Goal: Answer question/provide support

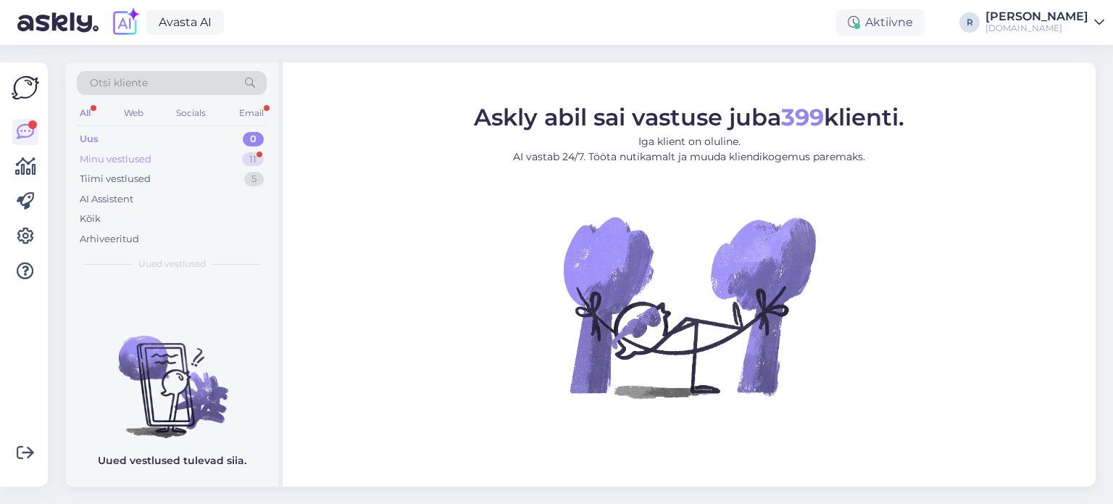
click at [171, 156] on div "Minu vestlused 11" at bounding box center [172, 159] width 190 height 20
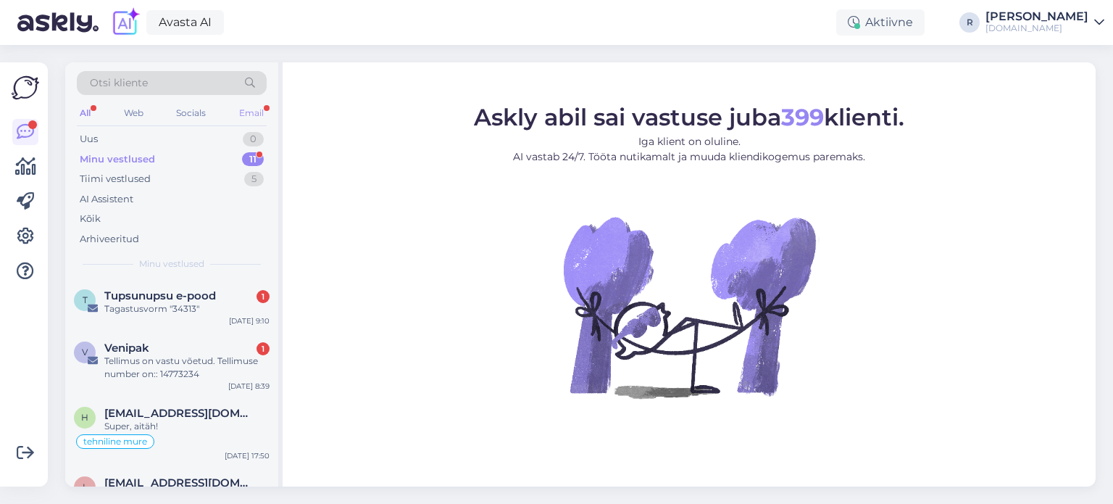
click at [258, 114] on div "Email" at bounding box center [251, 113] width 30 height 19
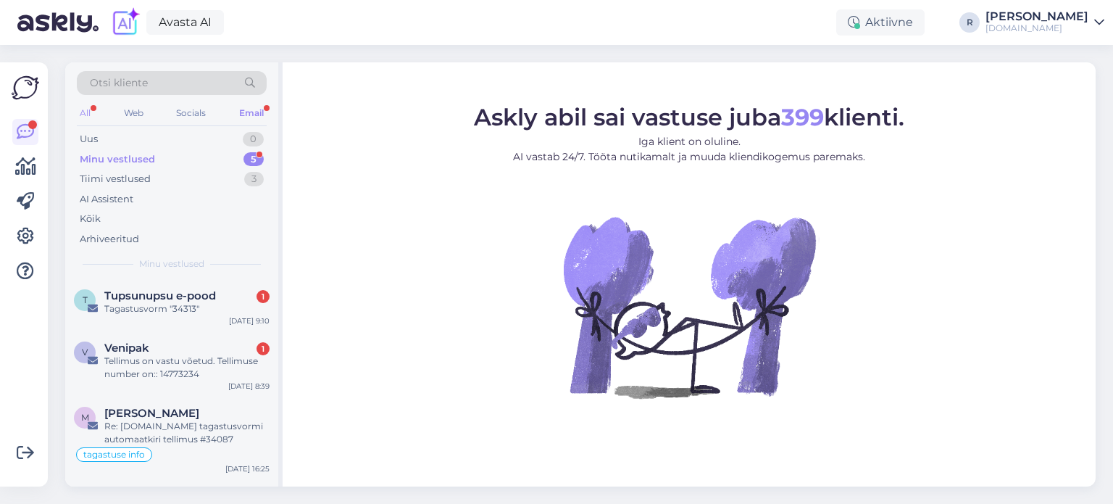
click at [91, 112] on div "All" at bounding box center [85, 113] width 17 height 19
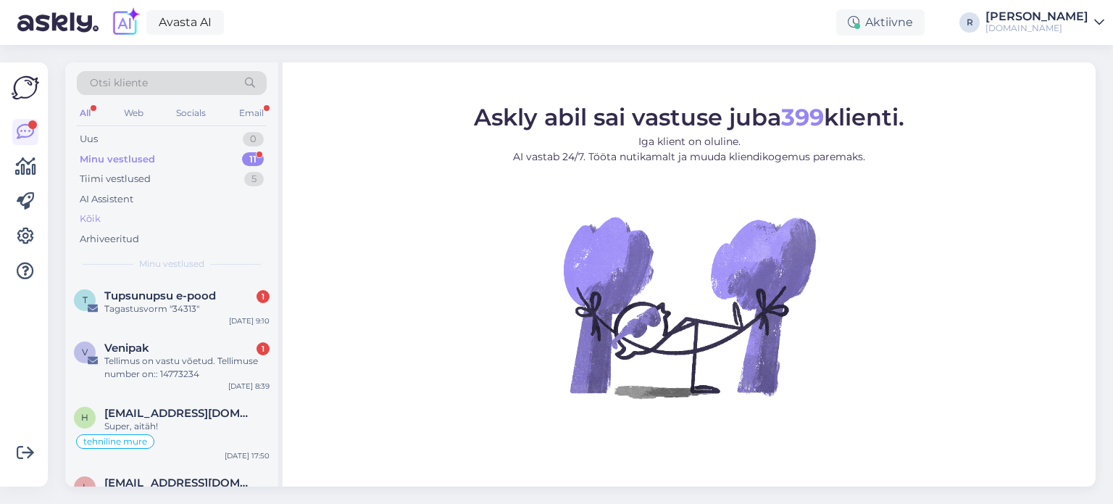
click at [90, 220] on div "Kõik" at bounding box center [90, 219] width 21 height 14
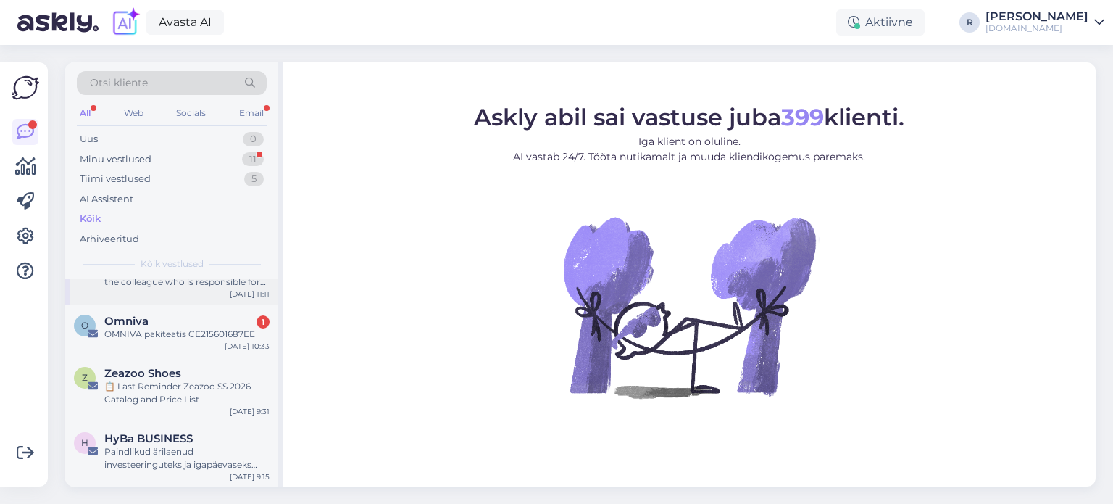
scroll to position [72, 0]
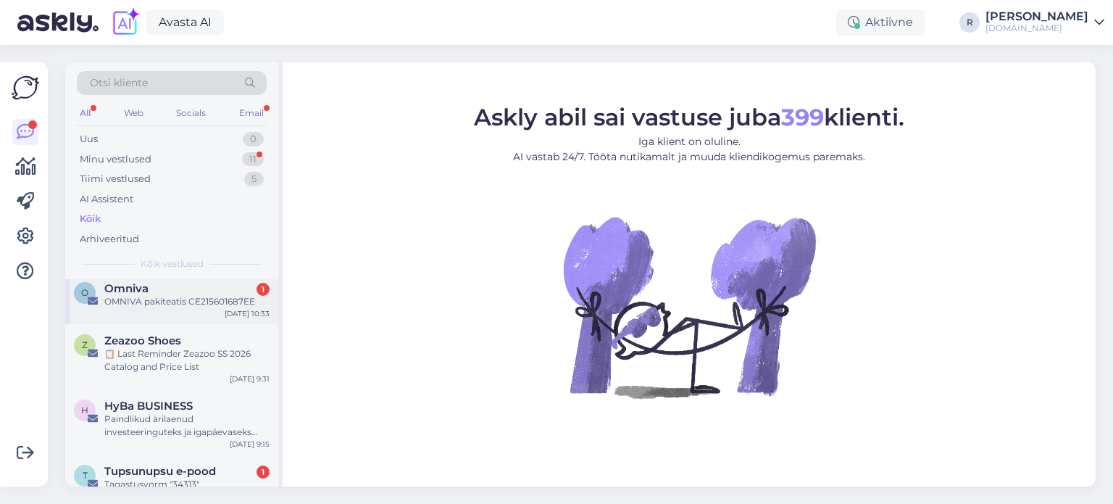
click at [164, 304] on div "OMNIVA pakiteatis CE215601687EE" at bounding box center [186, 301] width 165 height 13
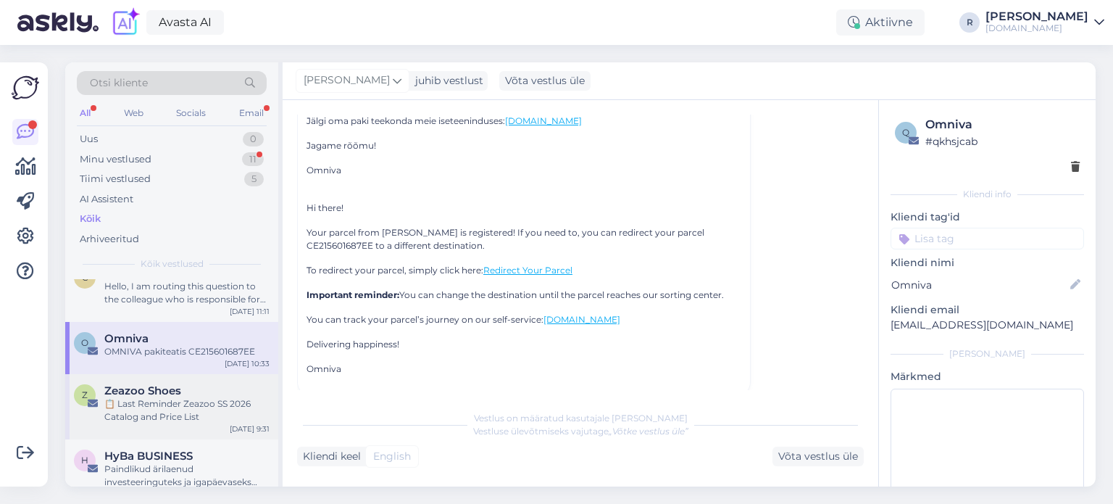
scroll to position [0, 0]
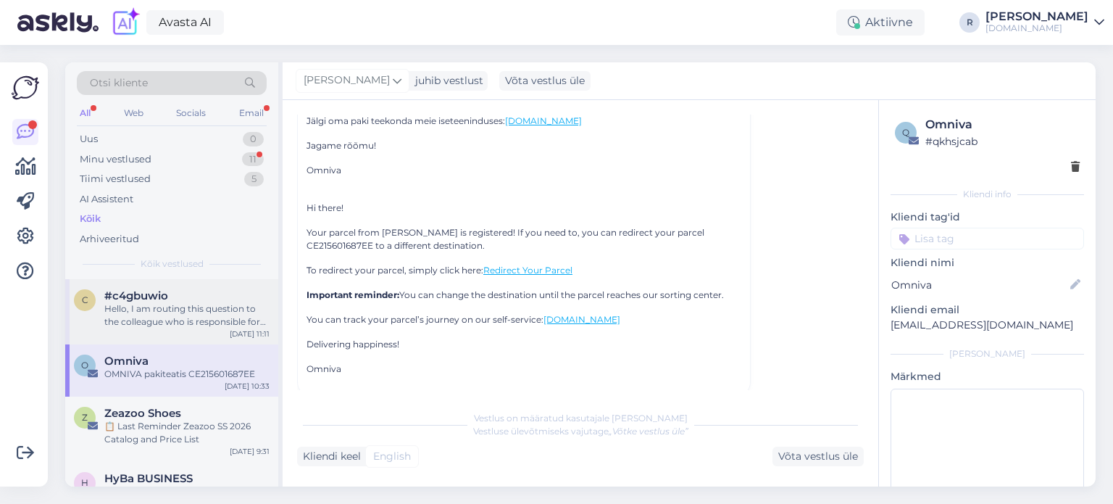
click at [166, 315] on div "Hello, I am routing this question to the colleague who is responsible for this …" at bounding box center [186, 315] width 165 height 26
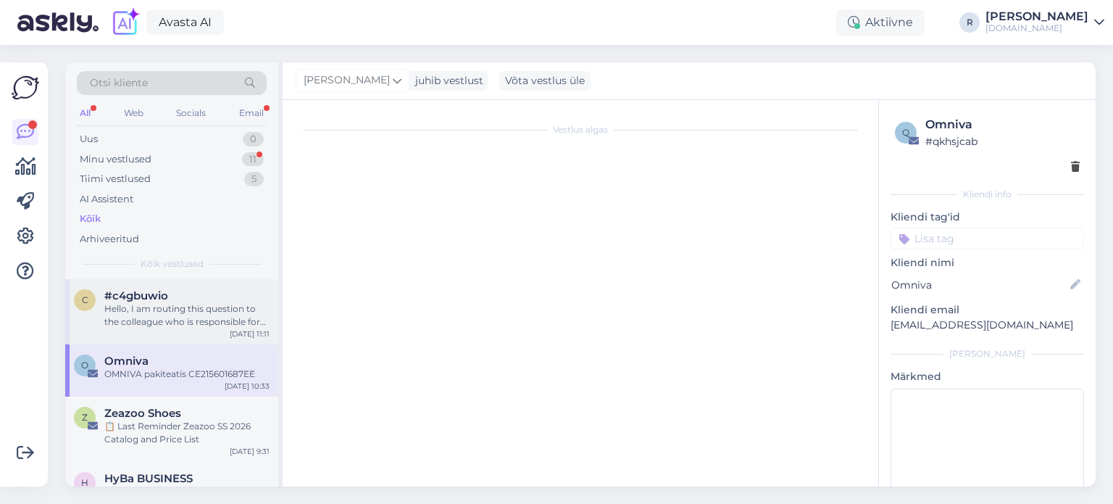
scroll to position [51, 0]
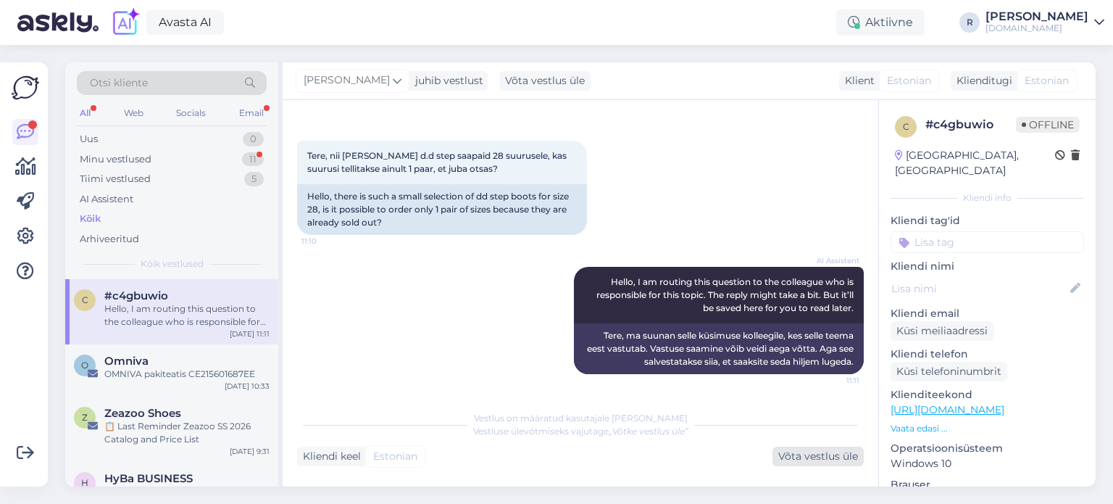
click at [790, 461] on div "Võta vestlus üle" at bounding box center [817, 456] width 91 height 20
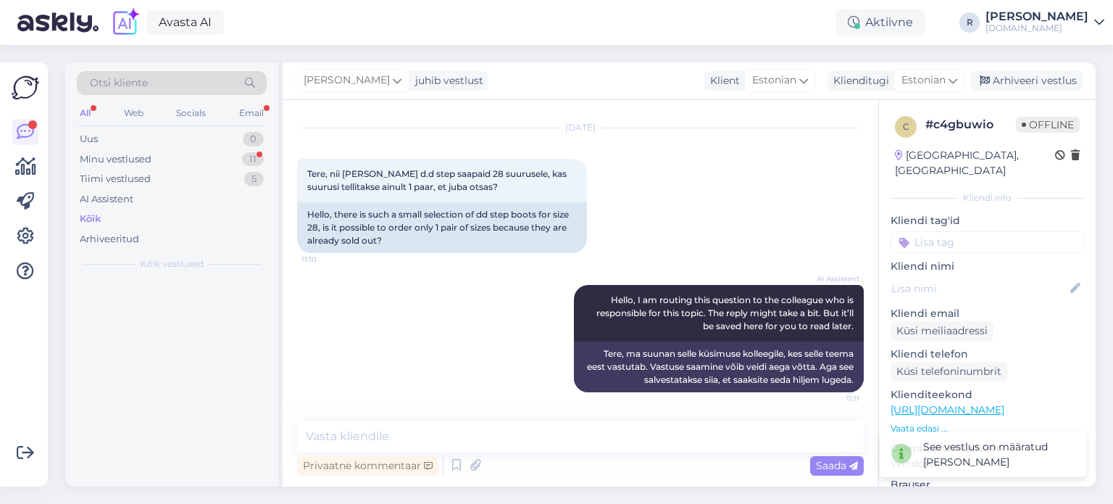
scroll to position [32, 0]
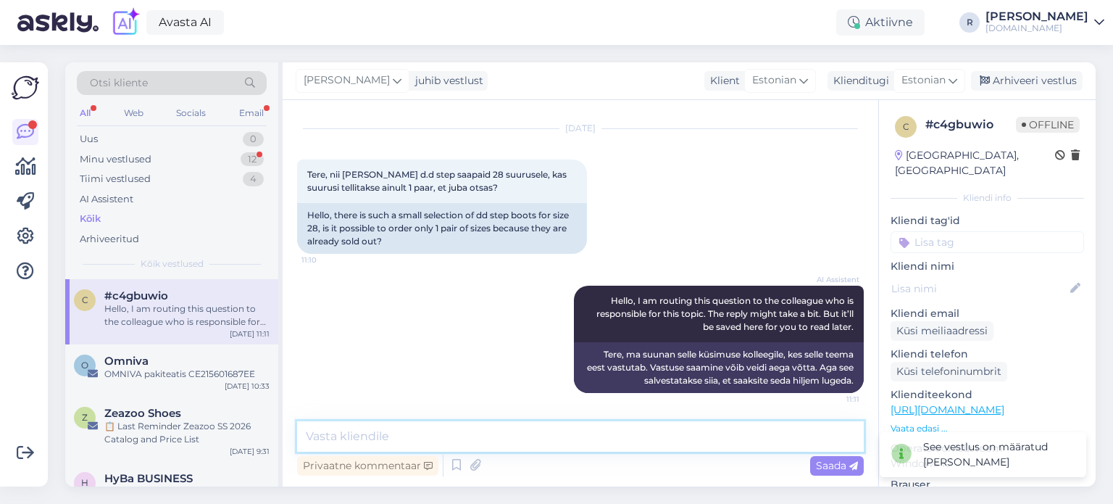
click at [498, 440] on textarea at bounding box center [580, 436] width 567 height 30
type textarea "T"
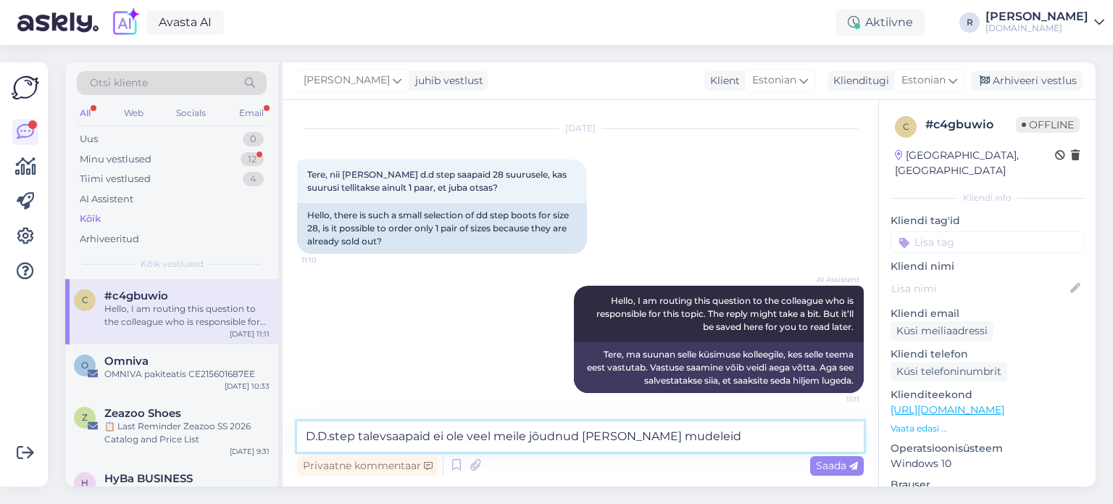
type textarea "D.D.step talevsaapaid ei ole veel meile jõudnud [PERSON_NAME] mudeleid."
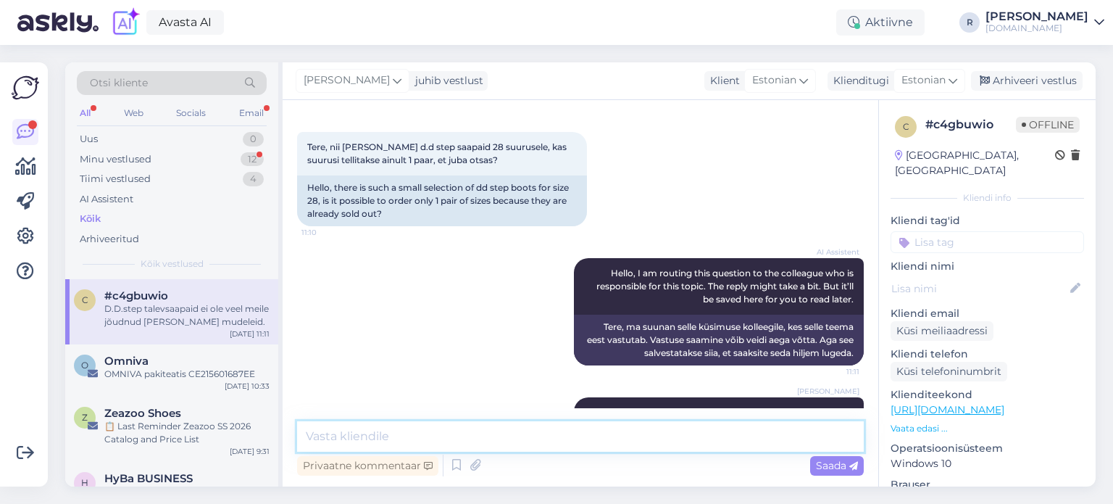
scroll to position [107, 0]
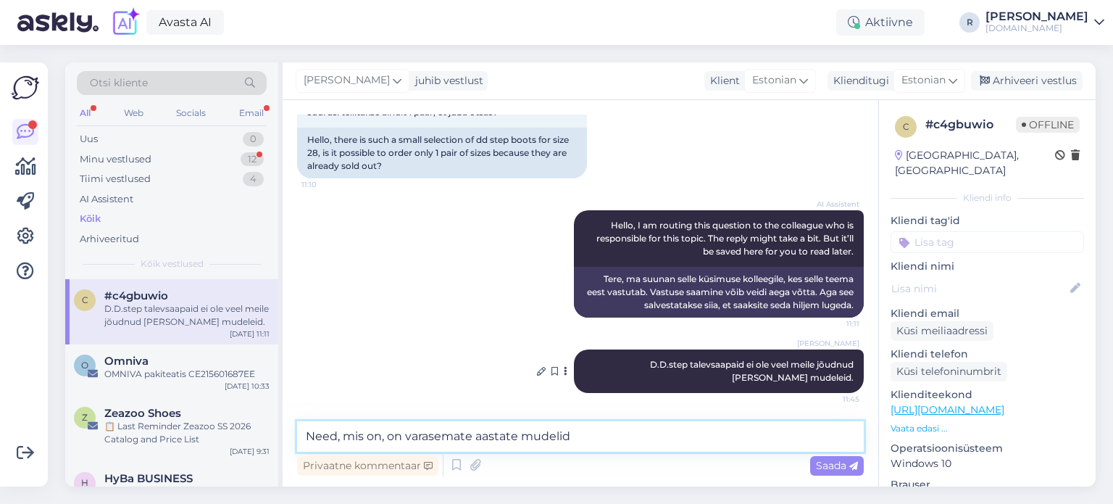
type textarea "Need, mis on, on varasemate aastate mudelid."
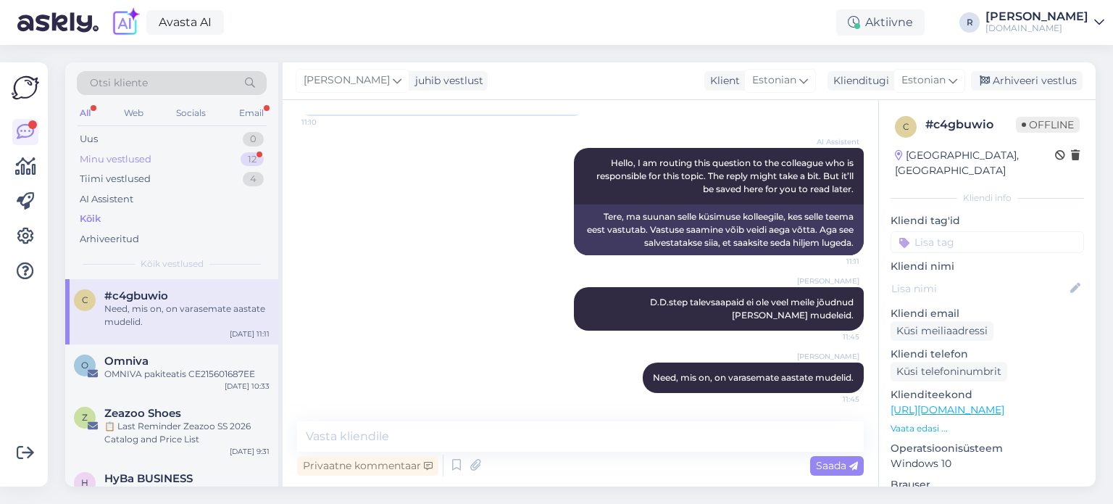
click at [114, 149] on div "Minu vestlused 12" at bounding box center [172, 159] width 190 height 20
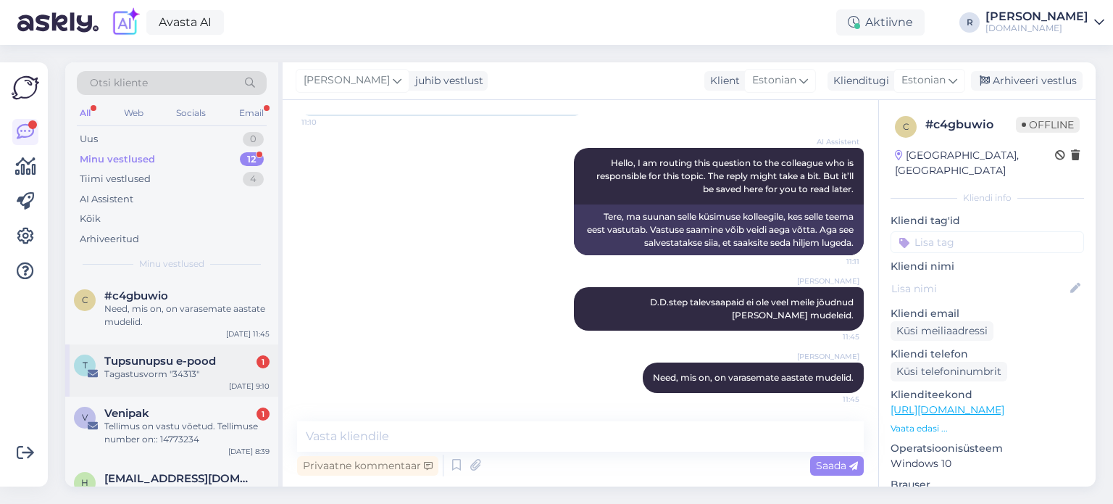
click at [191, 384] on div "T Tupsunupsu e-pood 1 Tagastusvorm "34313" [DATE] 9:10" at bounding box center [171, 370] width 213 height 52
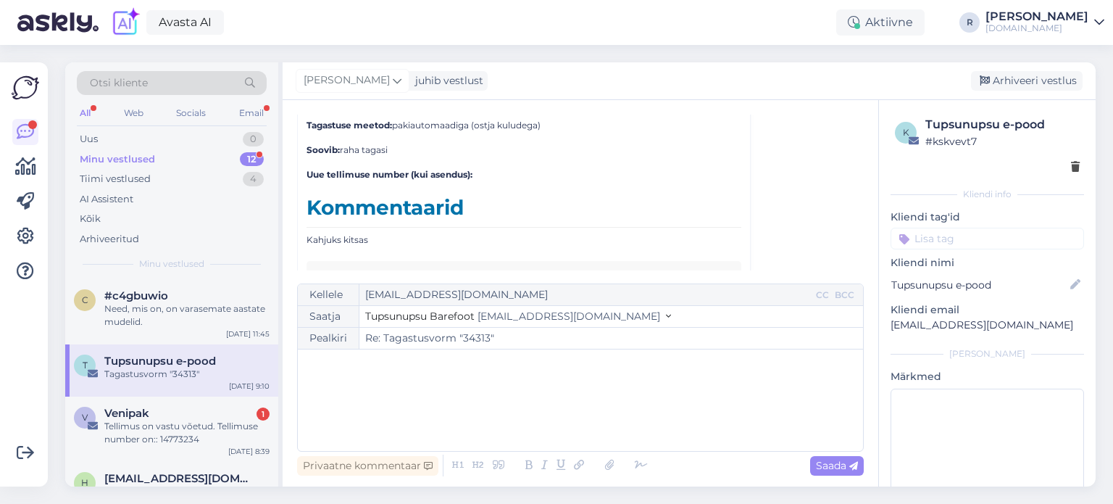
scroll to position [6448, 0]
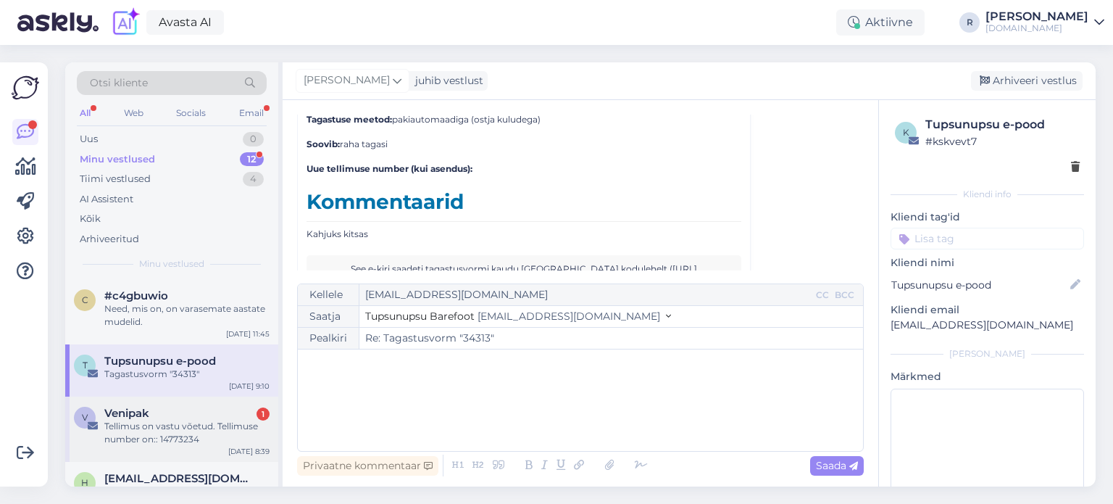
click at [137, 428] on div "Tellimus on vastu võetud. Tellimuse number on:: 14773234" at bounding box center [186, 432] width 165 height 26
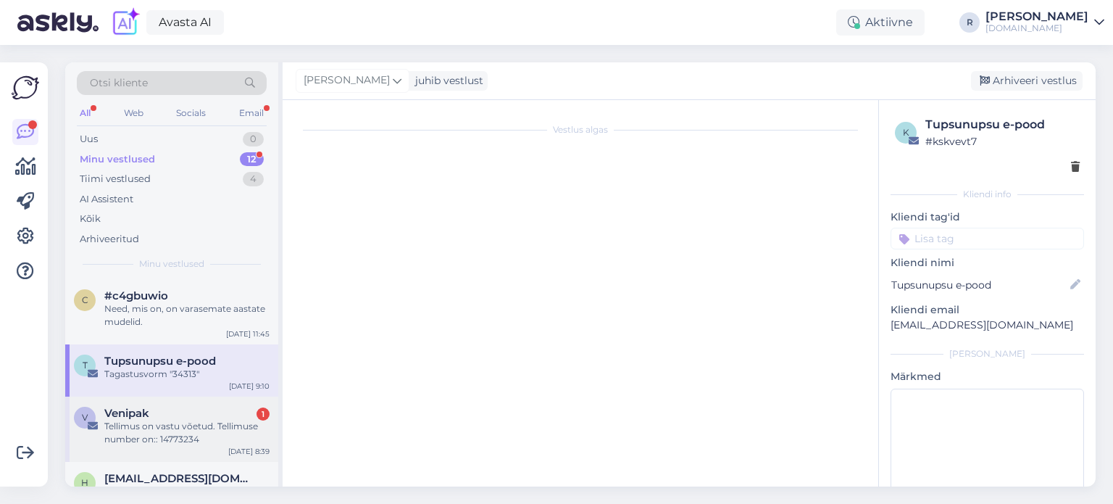
scroll to position [2219, 0]
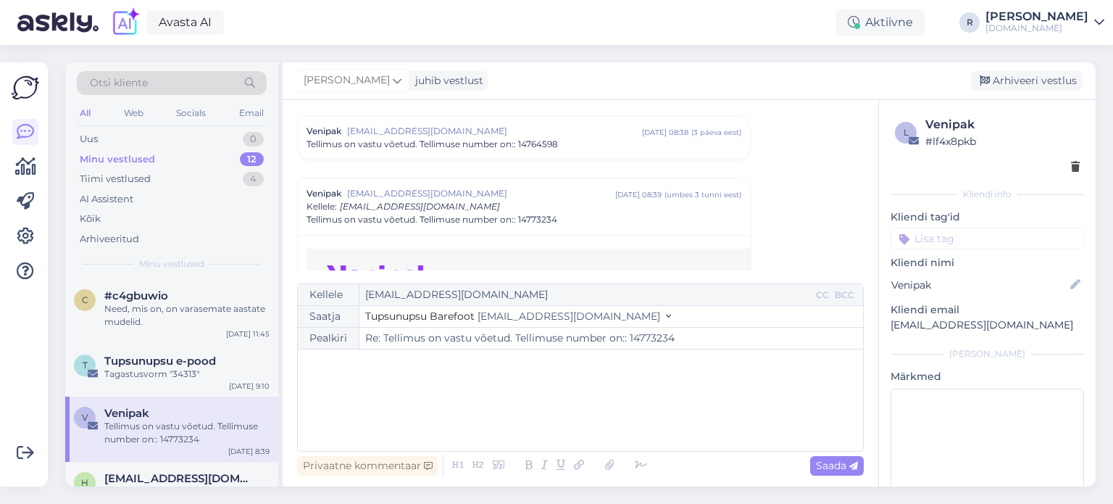
click at [88, 115] on div "All" at bounding box center [85, 113] width 17 height 19
click at [158, 305] on div "Need, mis on, on varasemate aastate mudelid." at bounding box center [186, 315] width 165 height 26
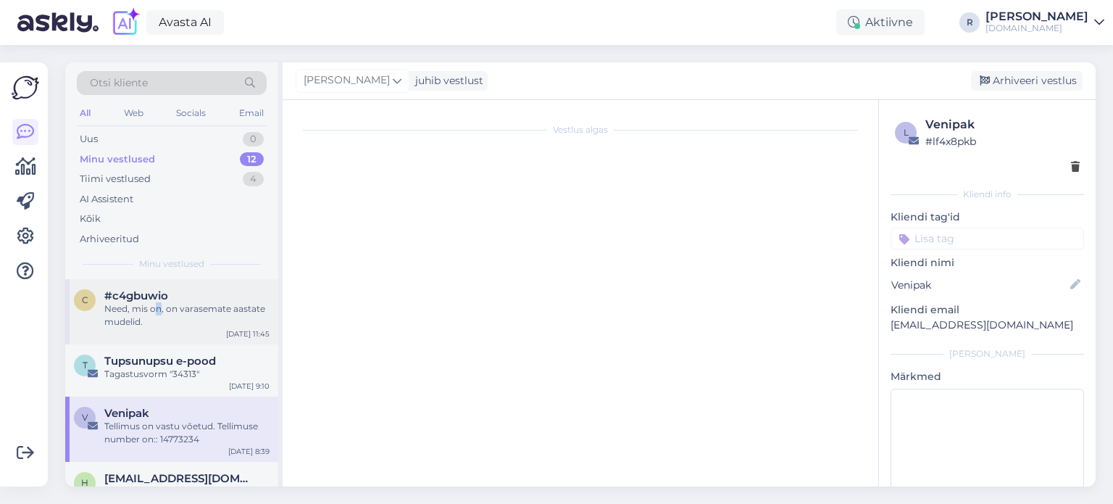
scroll to position [170, 0]
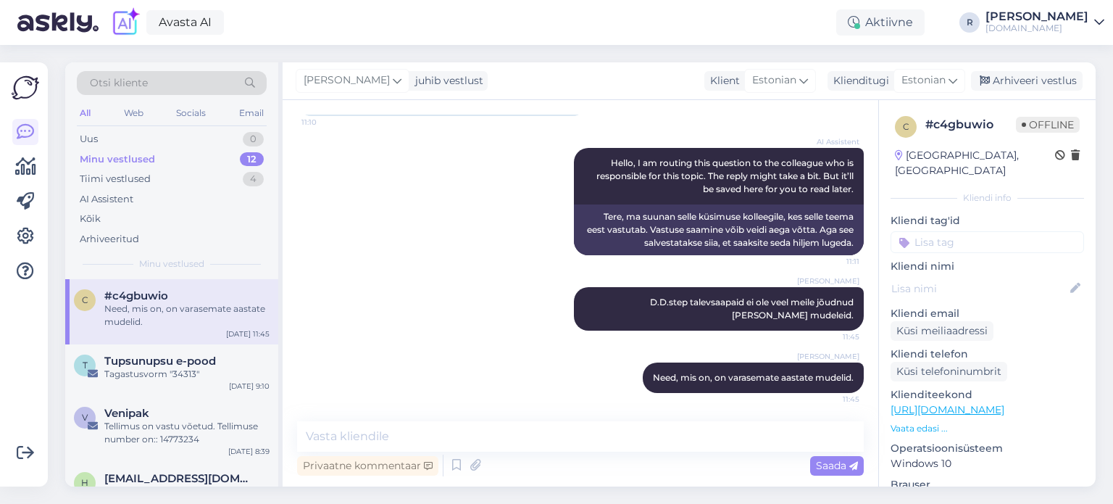
click at [979, 231] on input at bounding box center [986, 242] width 193 height 22
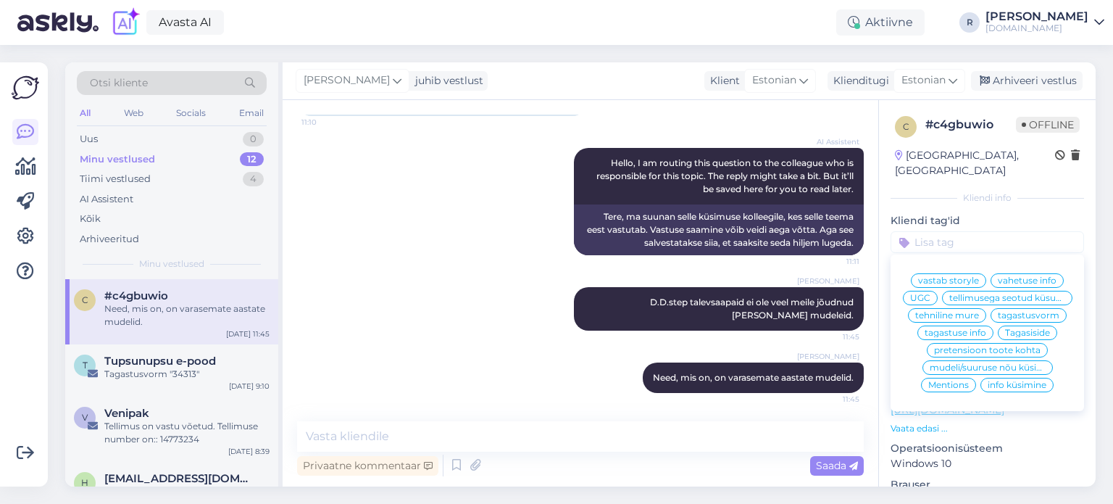
click at [1011, 382] on span "info küsimine" at bounding box center [1016, 384] width 59 height 9
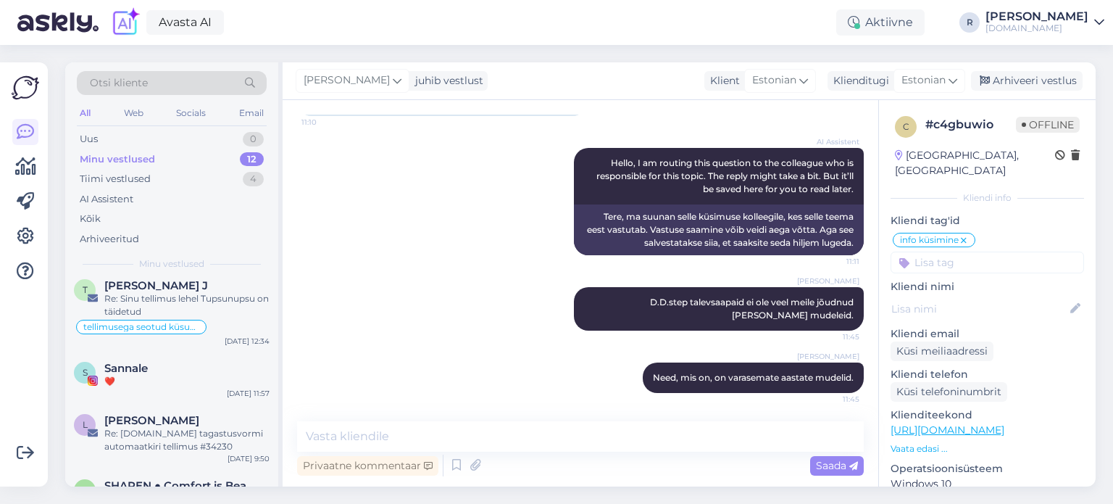
scroll to position [507, 0]
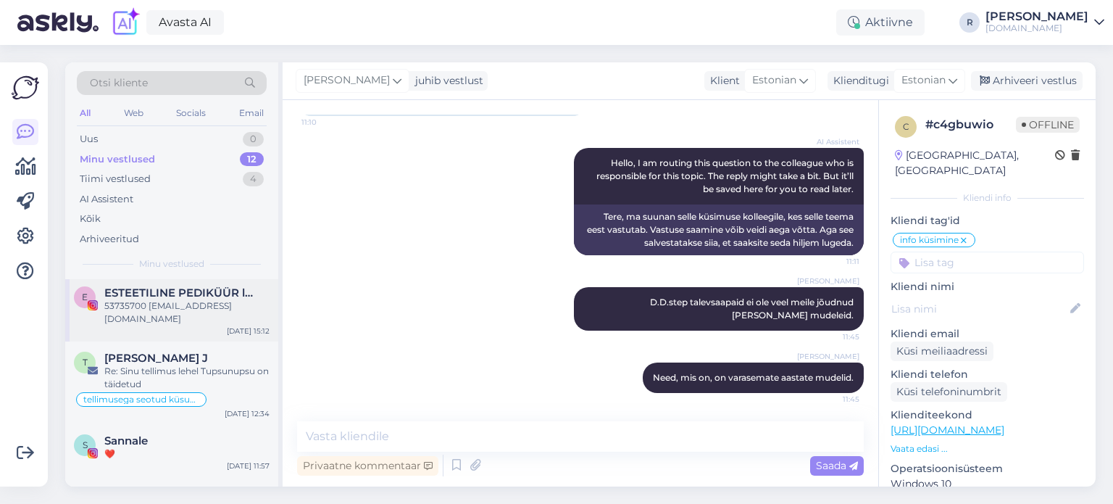
click at [175, 301] on div "53735700 [EMAIL_ADDRESS][DOMAIN_NAME]" at bounding box center [186, 312] width 165 height 26
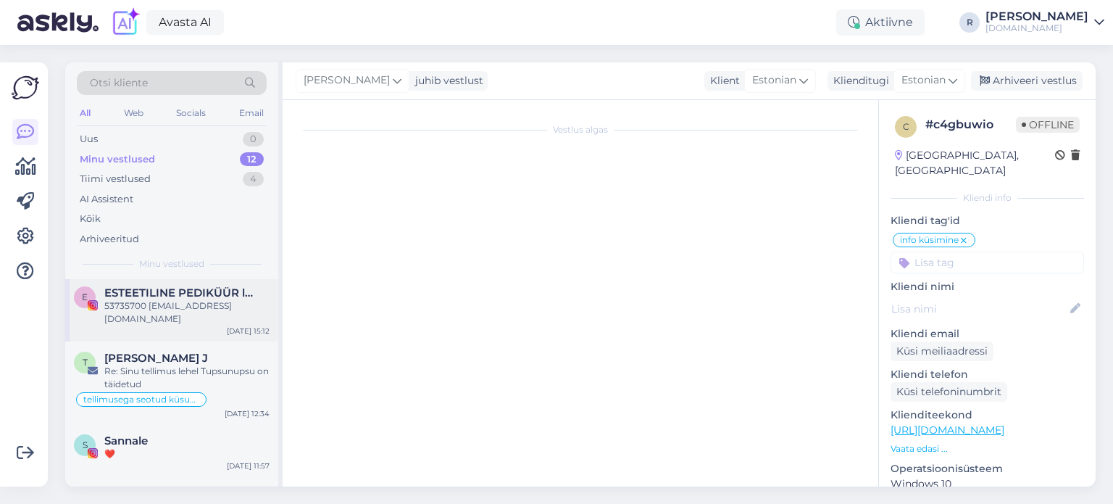
scroll to position [2667, 0]
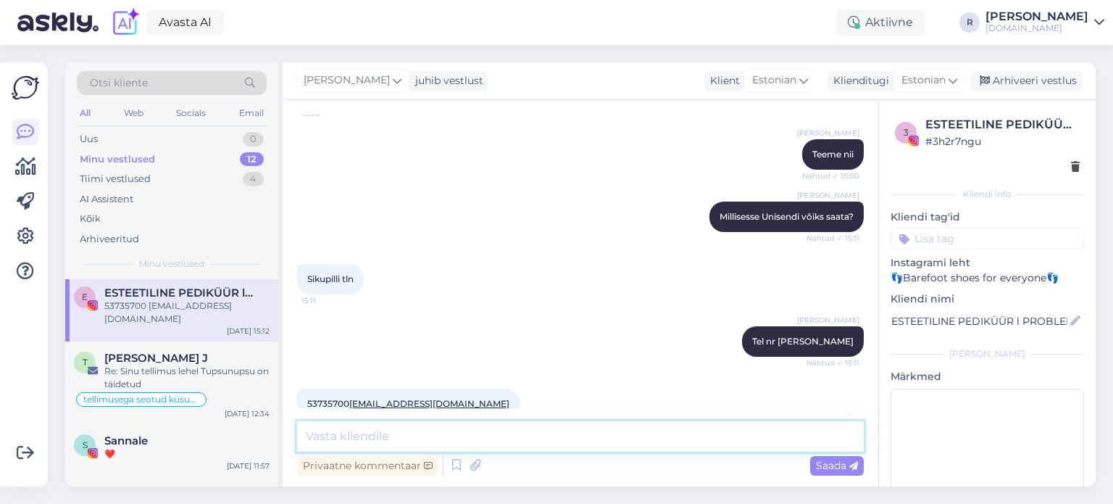
click at [448, 430] on textarea at bounding box center [580, 436] width 567 height 30
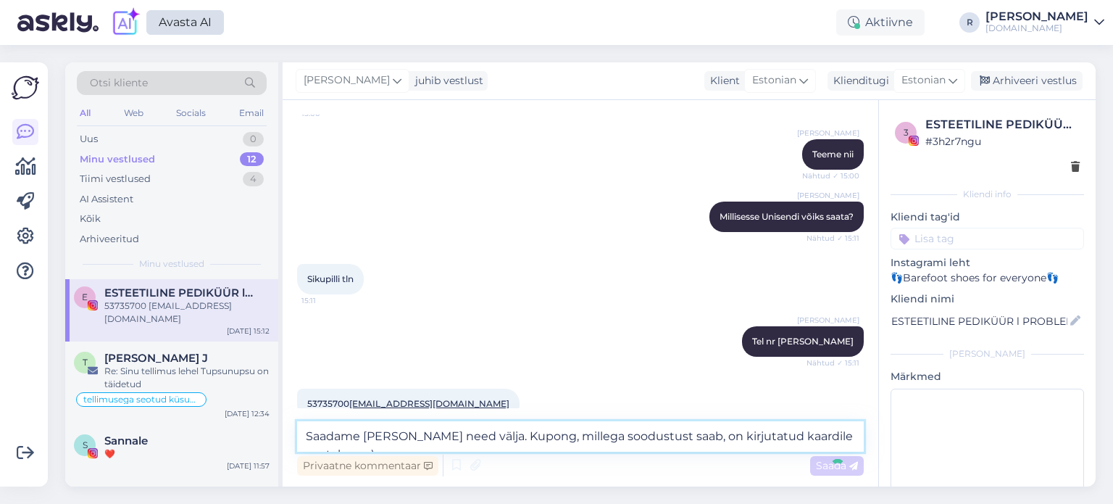
type textarea "Saadame [PERSON_NAME] need välja. Kupong, millega soodustust saab, on kirjutatu…"
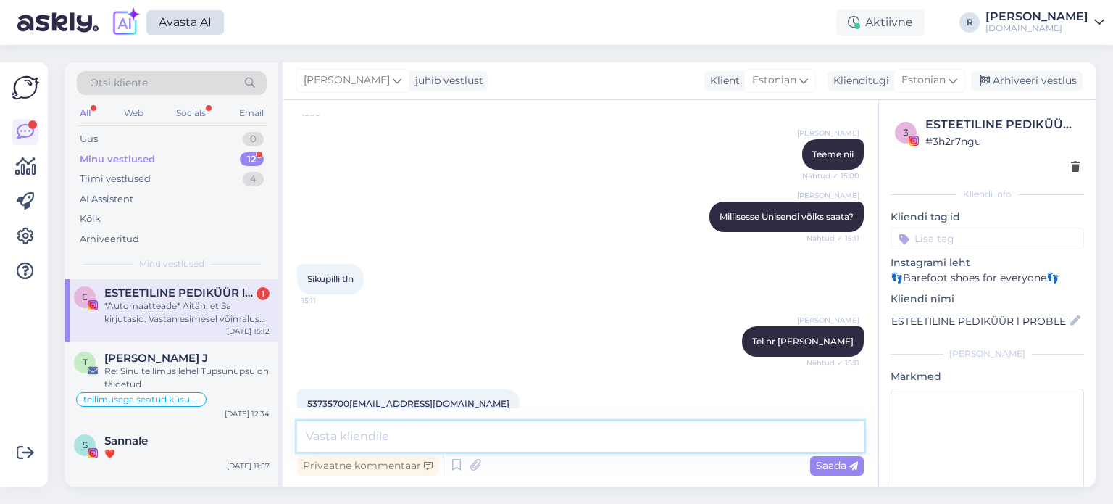
scroll to position [3044, 0]
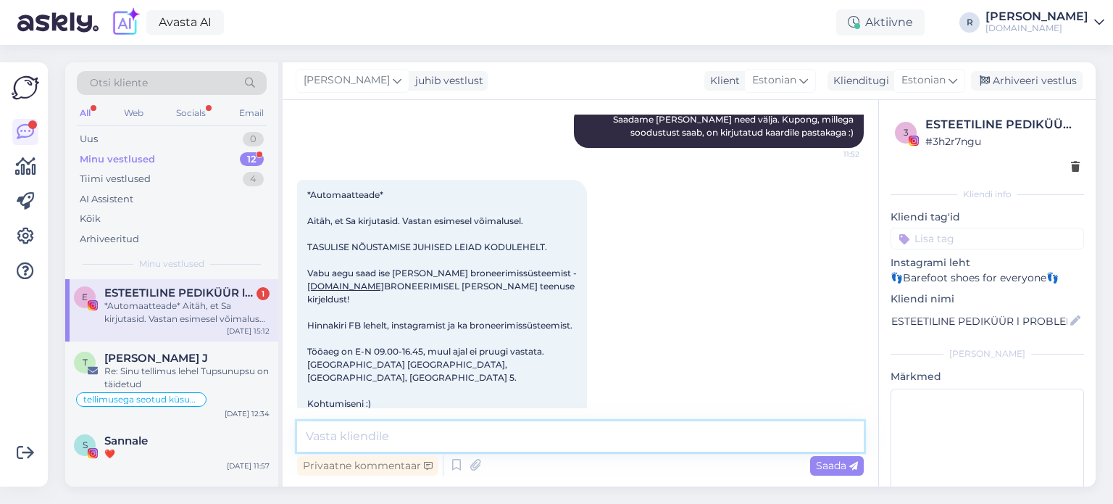
click at [343, 443] on textarea at bounding box center [580, 436] width 567 height 30
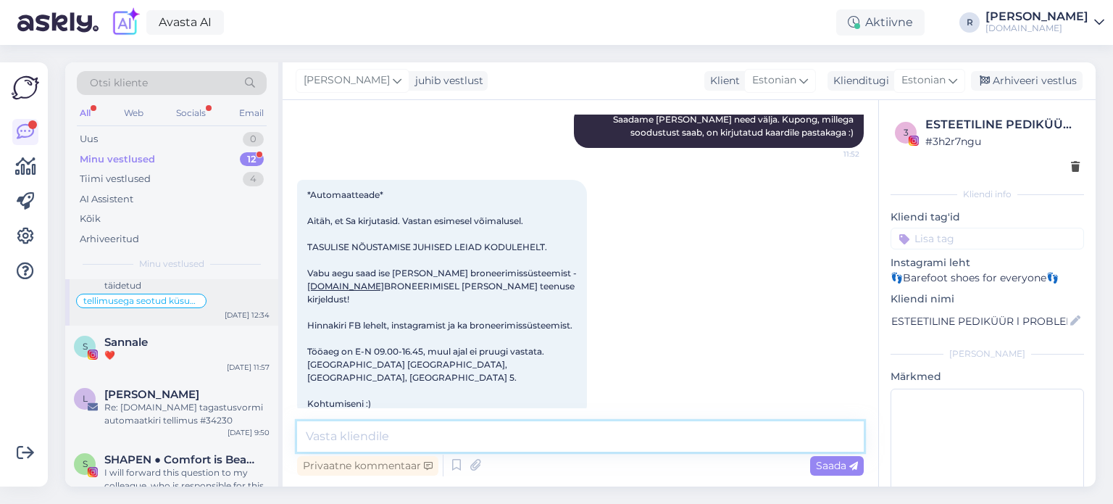
scroll to position [624, 0]
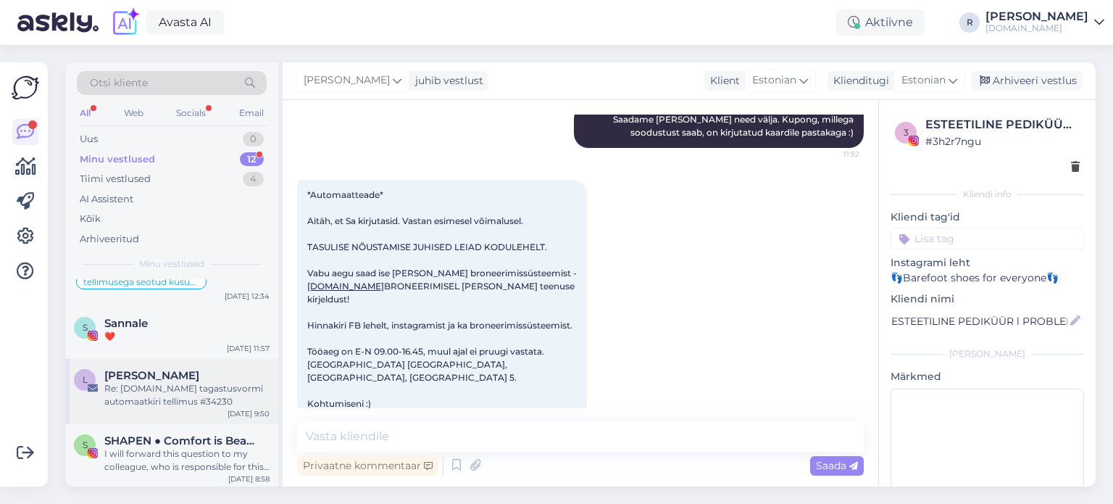
click at [183, 387] on div "Re: [DOMAIN_NAME] tagastusvormi automaatkiri tellimus #34230" at bounding box center [186, 395] width 165 height 26
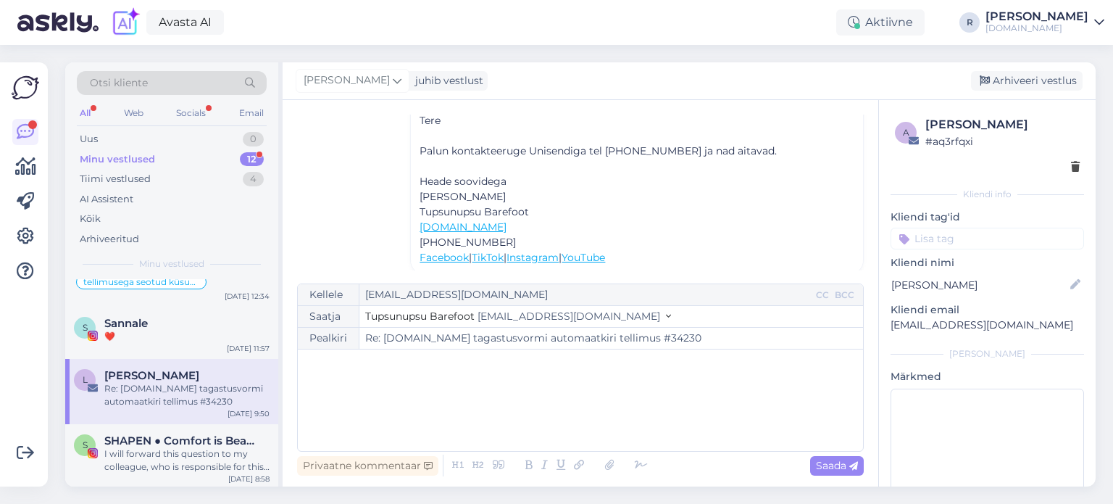
scroll to position [185, 0]
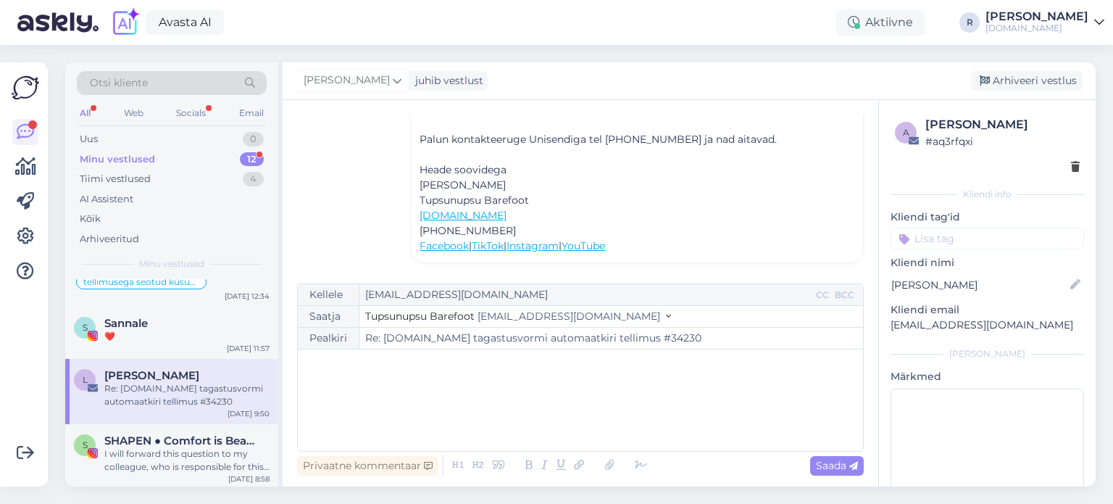
click at [1037, 237] on input at bounding box center [986, 238] width 193 height 22
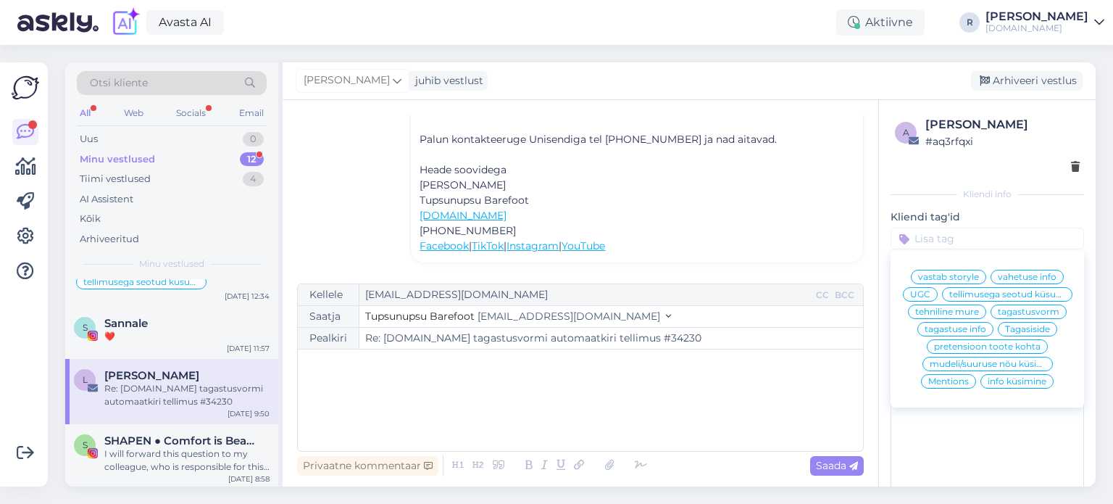
click at [936, 316] on span "tehniline mure" at bounding box center [947, 311] width 64 height 9
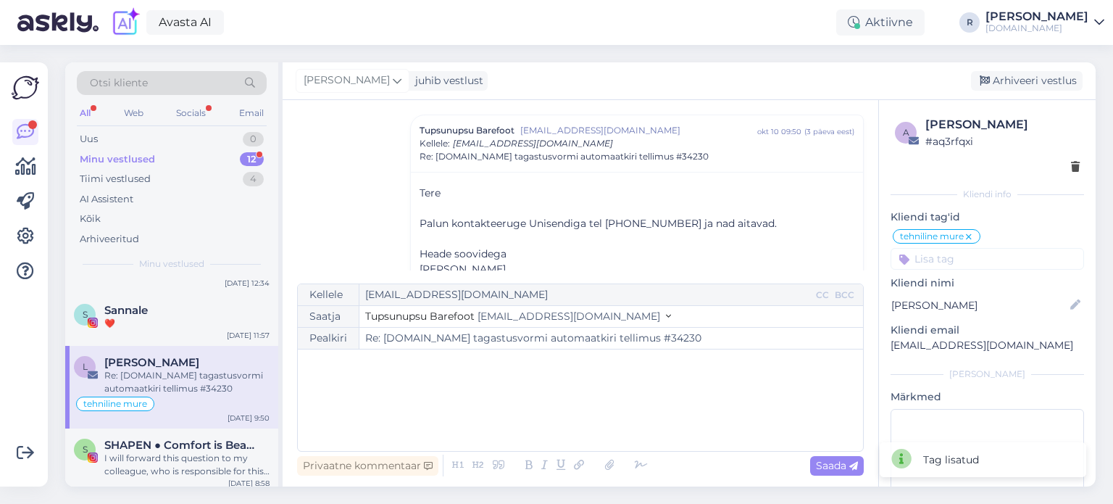
scroll to position [642, 0]
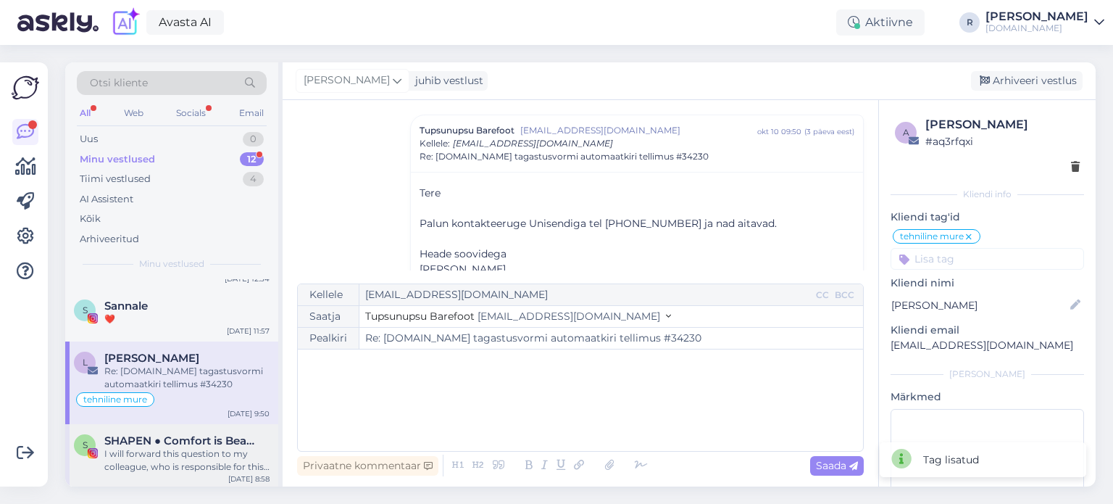
click at [172, 458] on div "I will forward this question to my colleague, who is responsible for this. The …" at bounding box center [186, 460] width 165 height 26
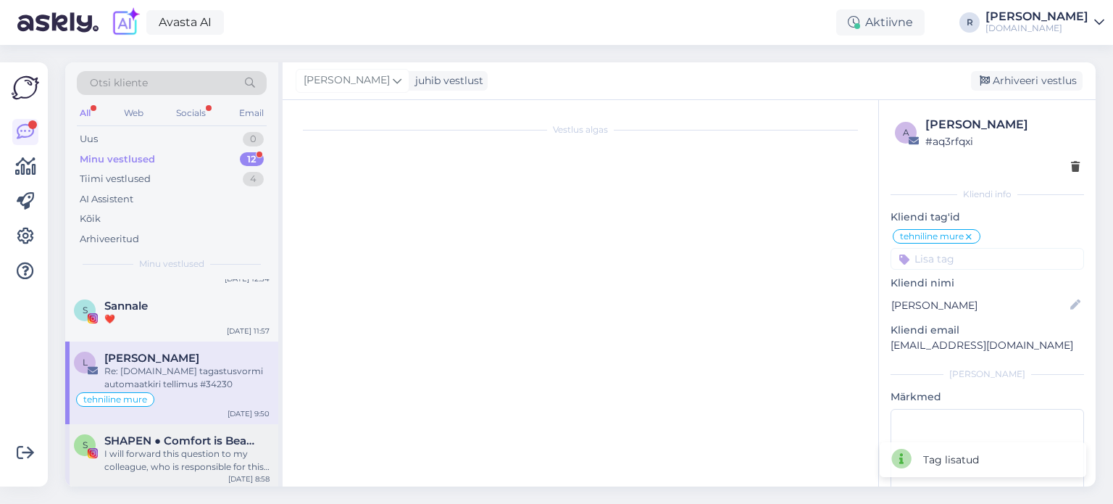
scroll to position [743, 0]
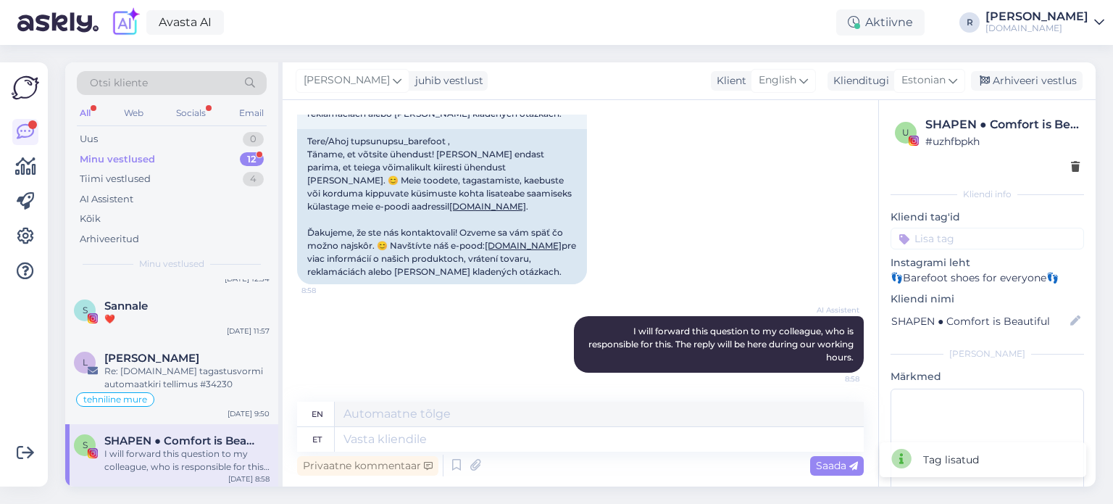
click at [86, 109] on div "All" at bounding box center [85, 113] width 17 height 19
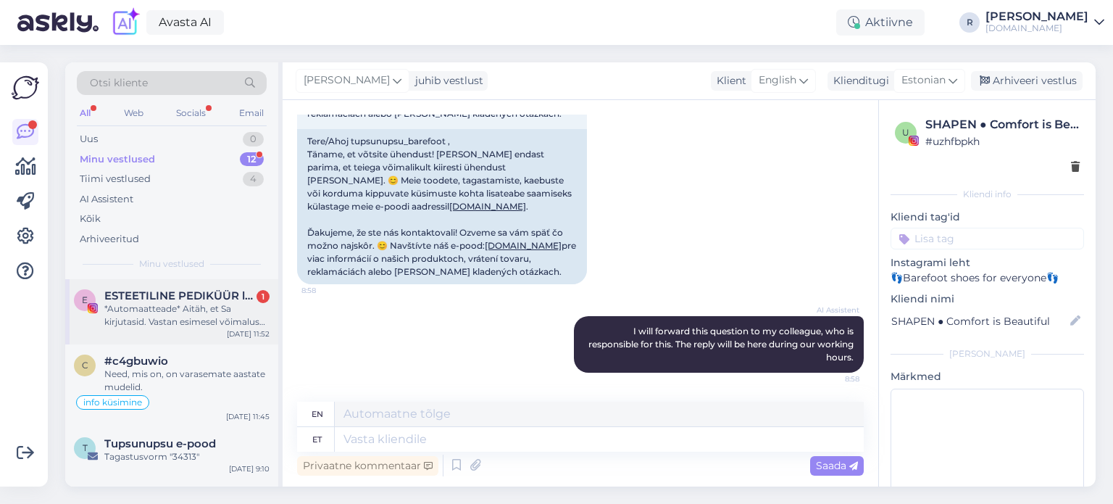
click at [183, 314] on div "*Automaatteade* Aitäh, et Sa kirjutasid. Vastan esimesel võimalusel. TASULISE N…" at bounding box center [186, 315] width 165 height 26
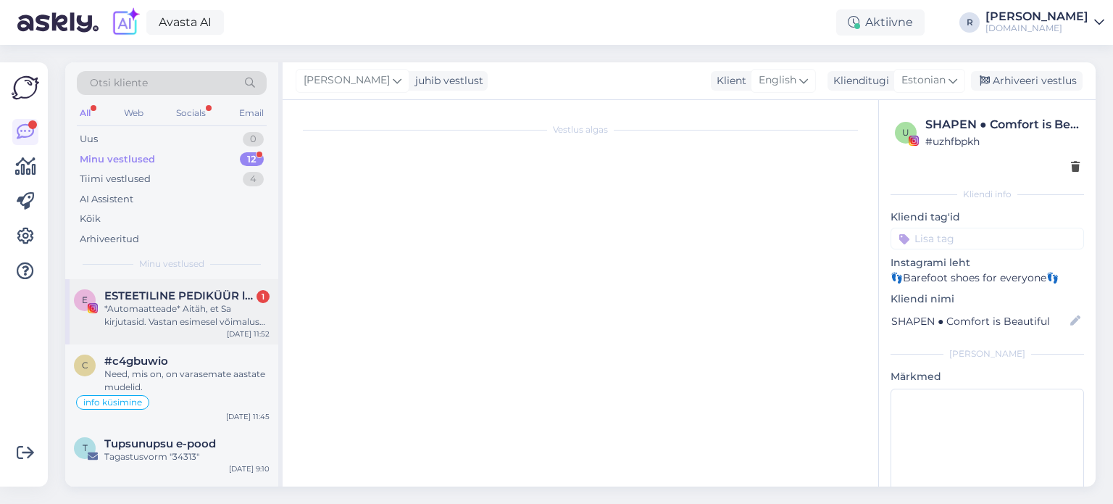
scroll to position [3044, 0]
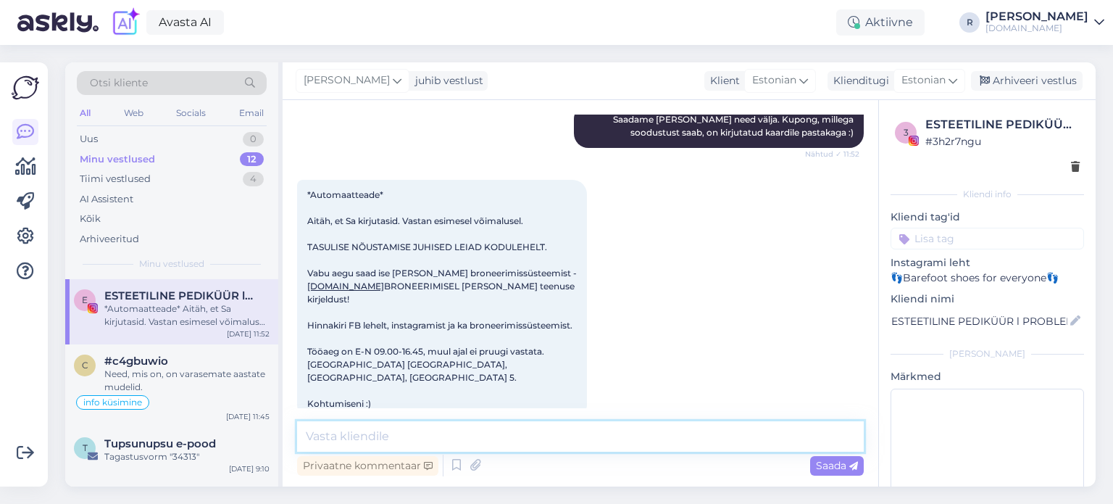
click at [465, 430] on textarea at bounding box center [580, 436] width 567 height 30
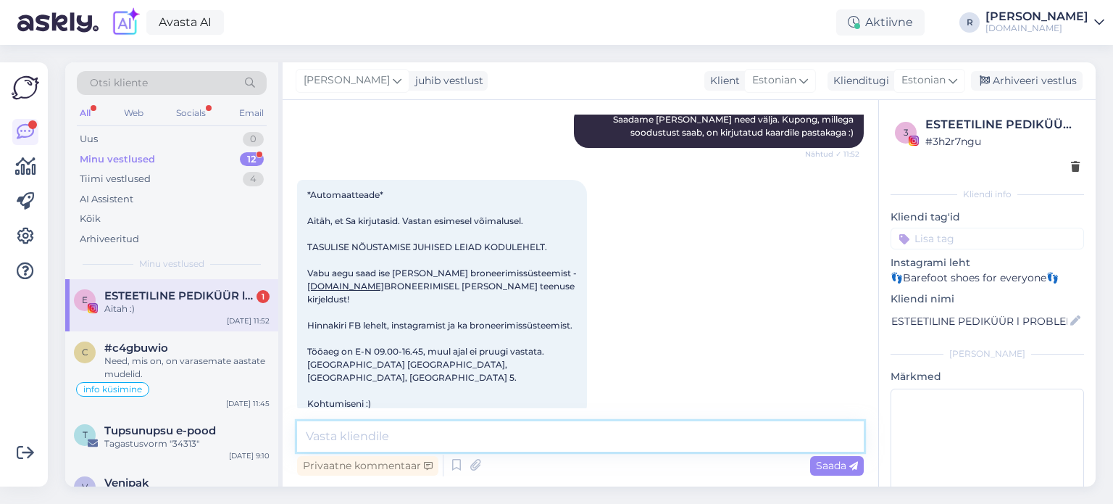
scroll to position [3107, 0]
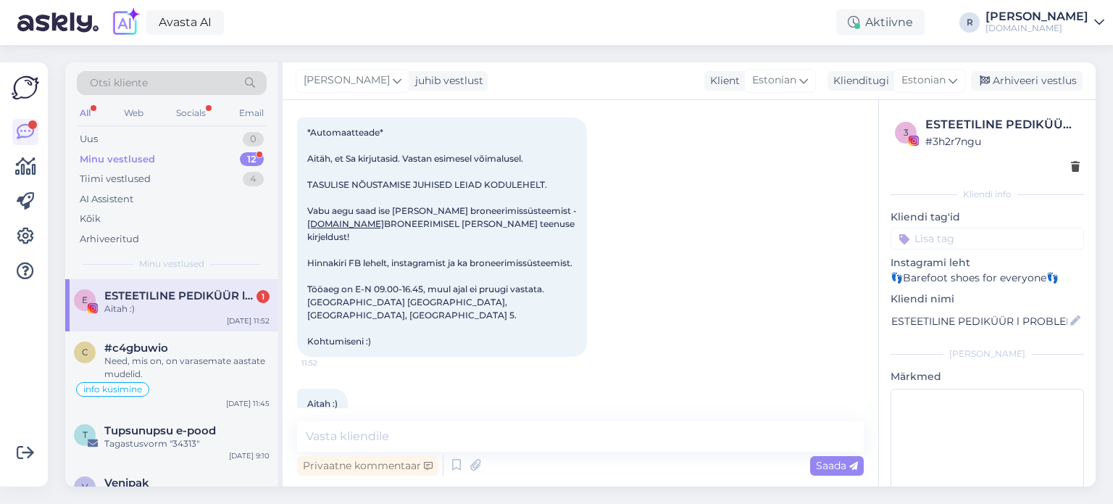
click at [81, 111] on div "All" at bounding box center [85, 113] width 17 height 19
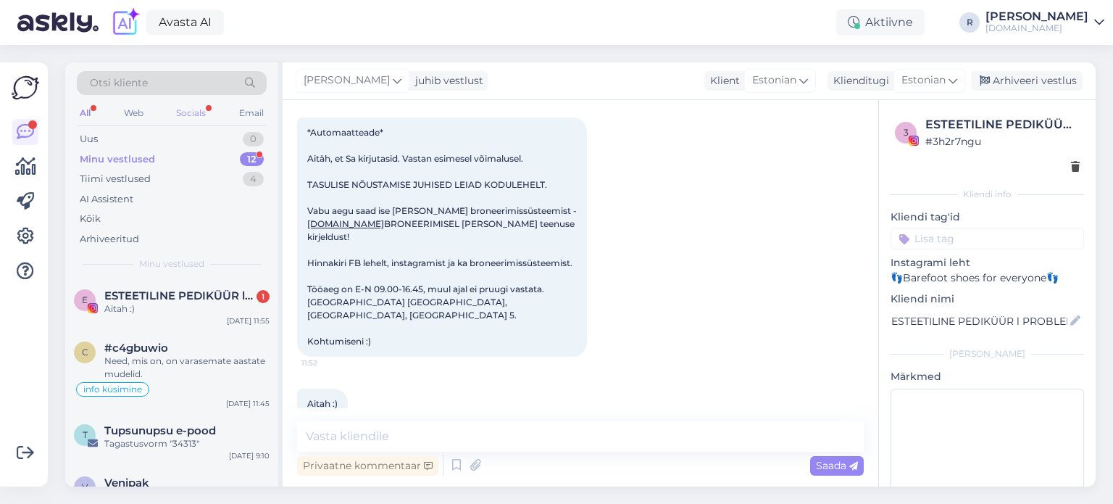
click at [198, 107] on div "Socials" at bounding box center [190, 113] width 35 height 19
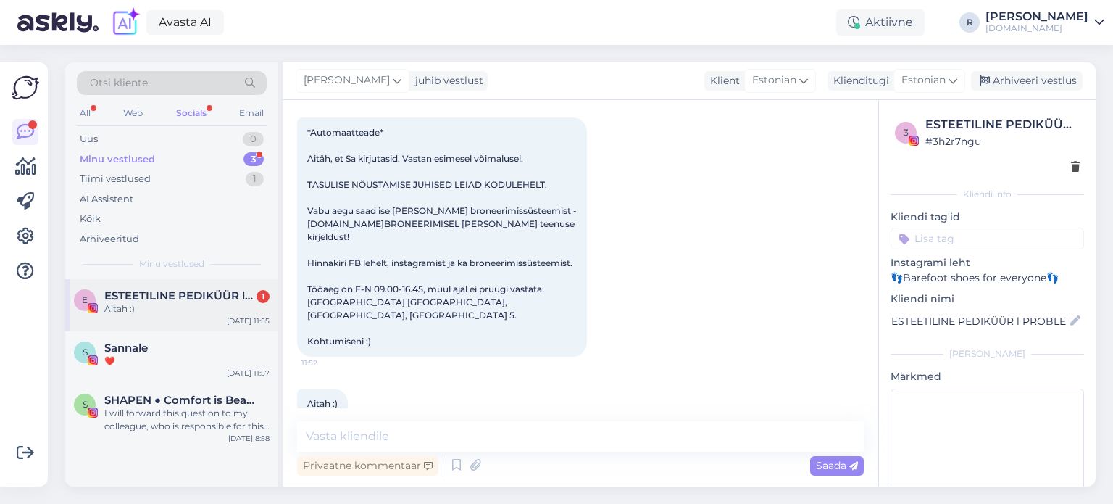
click at [149, 307] on div "Aitah :)" at bounding box center [186, 308] width 165 height 13
